Goal: Task Accomplishment & Management: Use online tool/utility

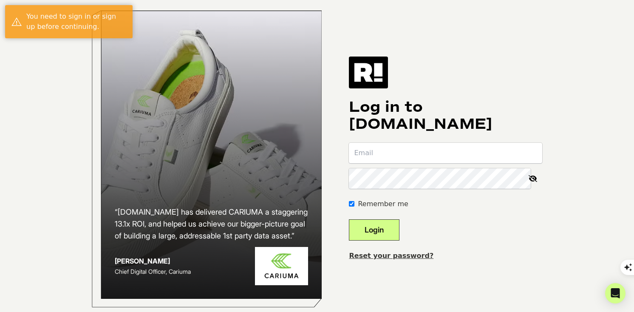
type input "[PERSON_NAME][EMAIL_ADDRESS][DOMAIN_NAME]"
click at [388, 237] on button "Login" at bounding box center [374, 229] width 51 height 21
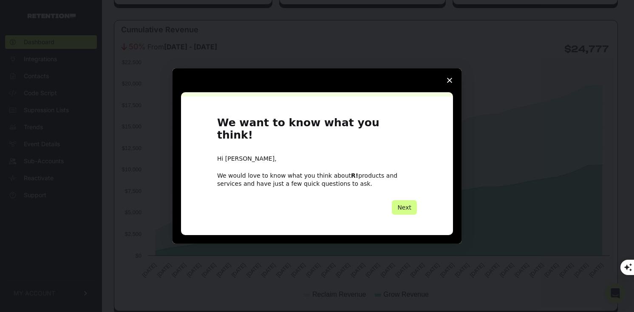
click at [449, 83] on icon "Close survey" at bounding box center [449, 80] width 5 height 5
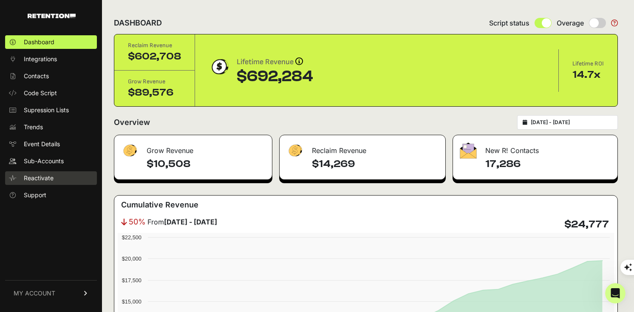
click at [42, 181] on span "Reactivate" at bounding box center [39, 178] width 30 height 8
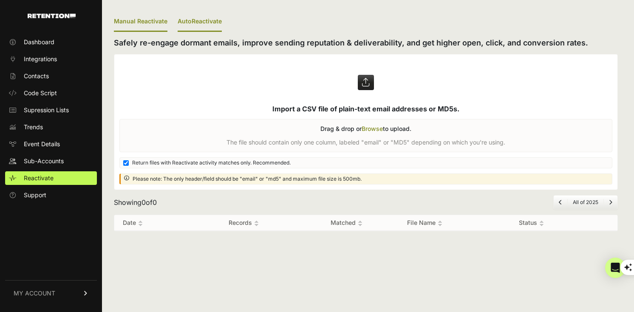
click at [199, 23] on link "AutoReactivate" at bounding box center [200, 22] width 44 height 20
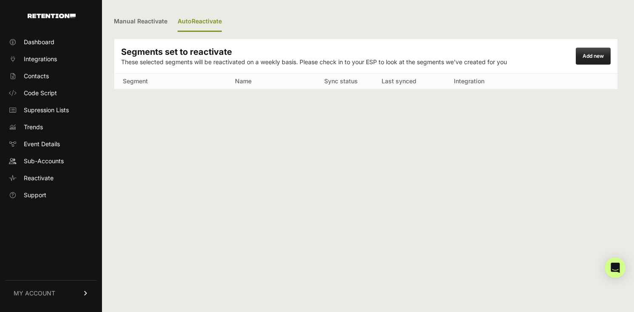
click at [598, 52] on div "Add new" at bounding box center [593, 56] width 35 height 17
click at [593, 56] on link "Add new" at bounding box center [592, 56] width 21 height 6
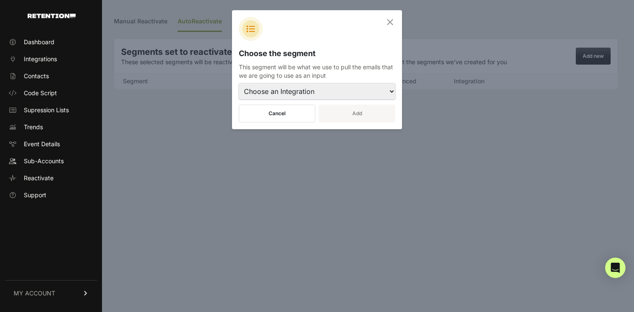
click at [341, 89] on select "Choose an Integration Klaviyo - ****d8c5" at bounding box center [317, 91] width 156 height 16
select select "19485"
click at [239, 83] on select "Choose an Integration Klaviyo - ****d8c5" at bounding box center [317, 91] width 156 height 16
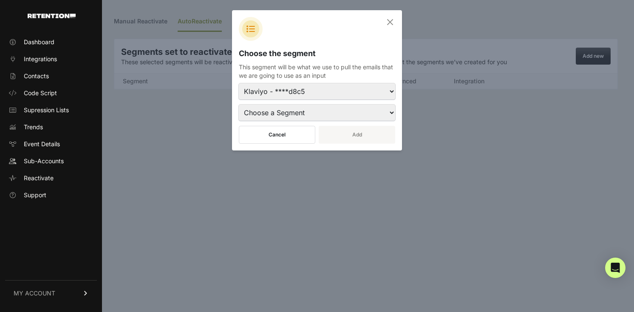
click at [392, 22] on icon at bounding box center [390, 22] width 10 height 10
